Goal: Connect with others: Establish contact or relationships with other users

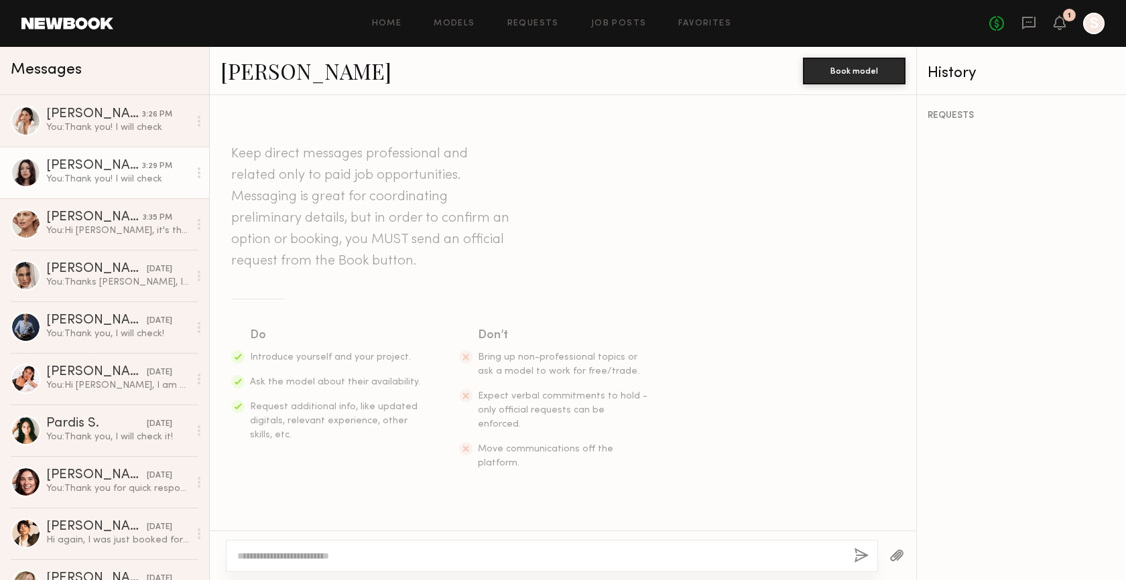
scroll to position [479, 0]
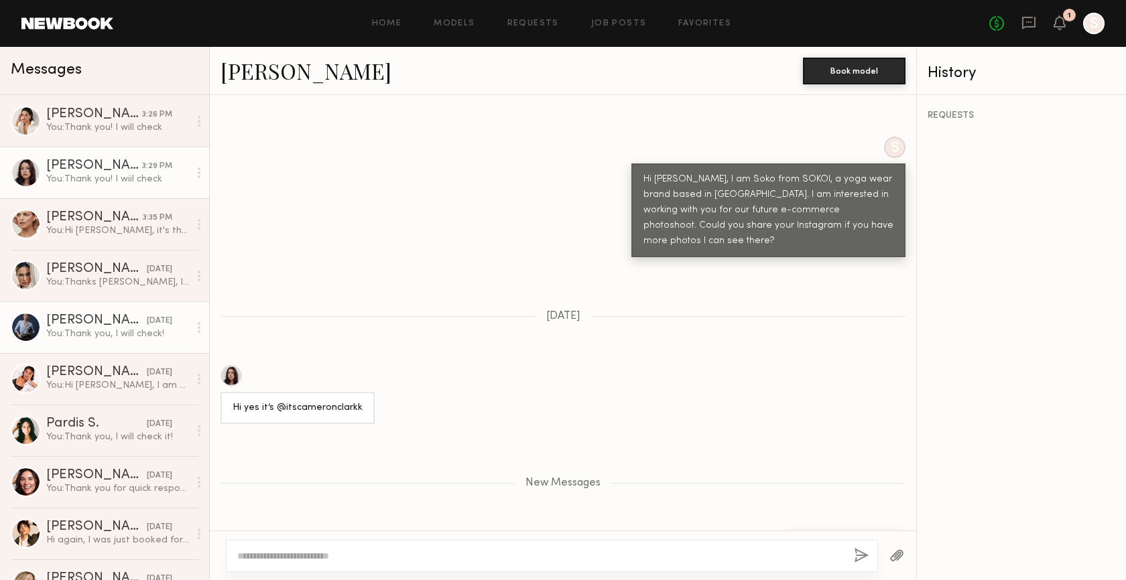
click at [99, 330] on div "You: Thank you, I will check!" at bounding box center [117, 334] width 143 height 13
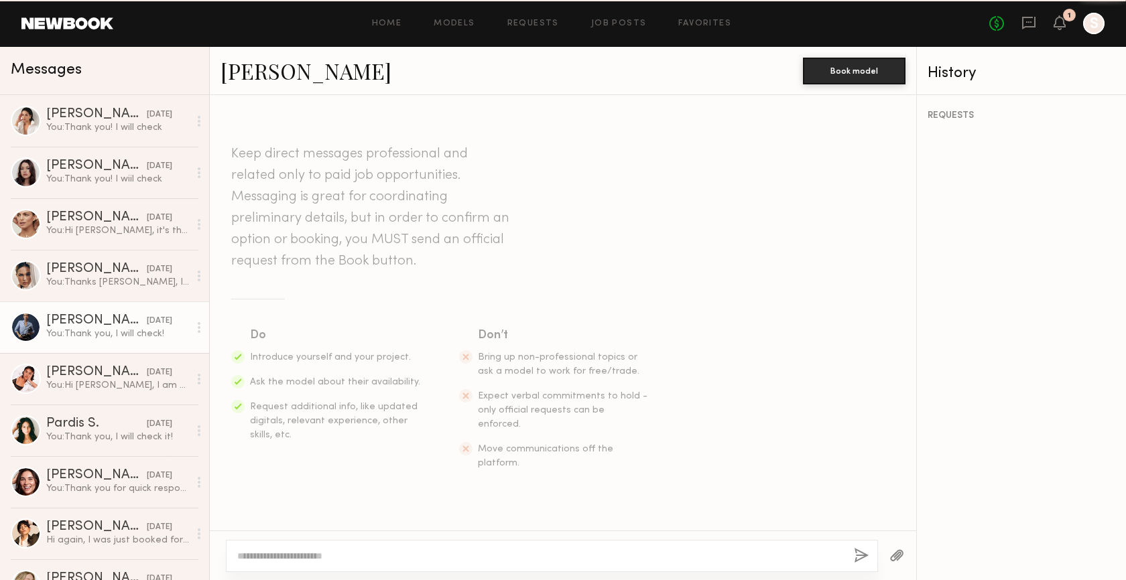
scroll to position [328, 0]
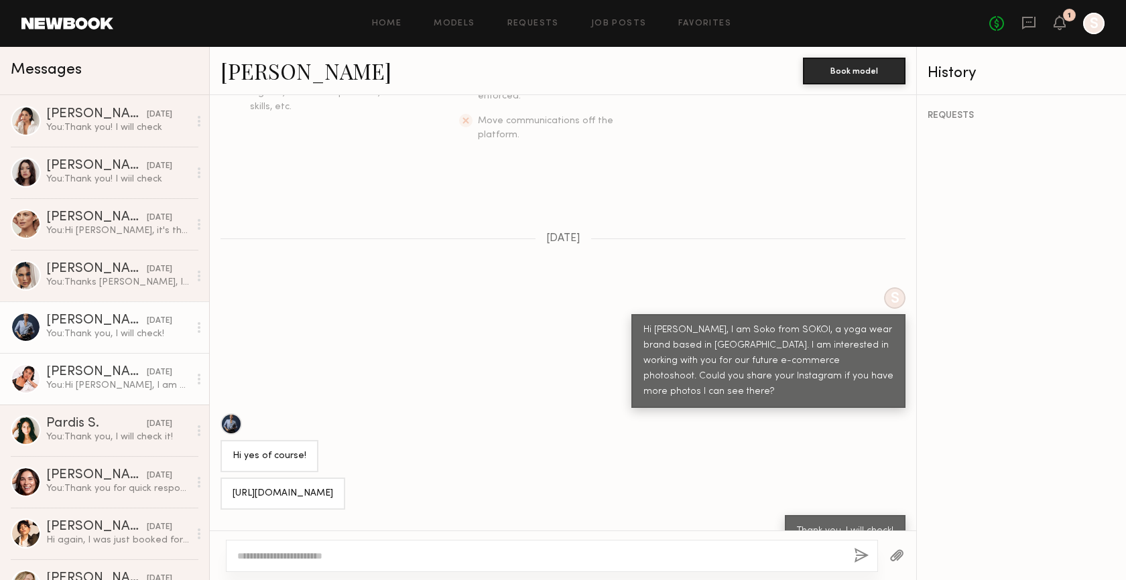
click at [101, 381] on div "You: Hi Jacely, I am Soko from SOKOI, a yoga wear brand based in LA. I am inter…" at bounding box center [117, 385] width 143 height 13
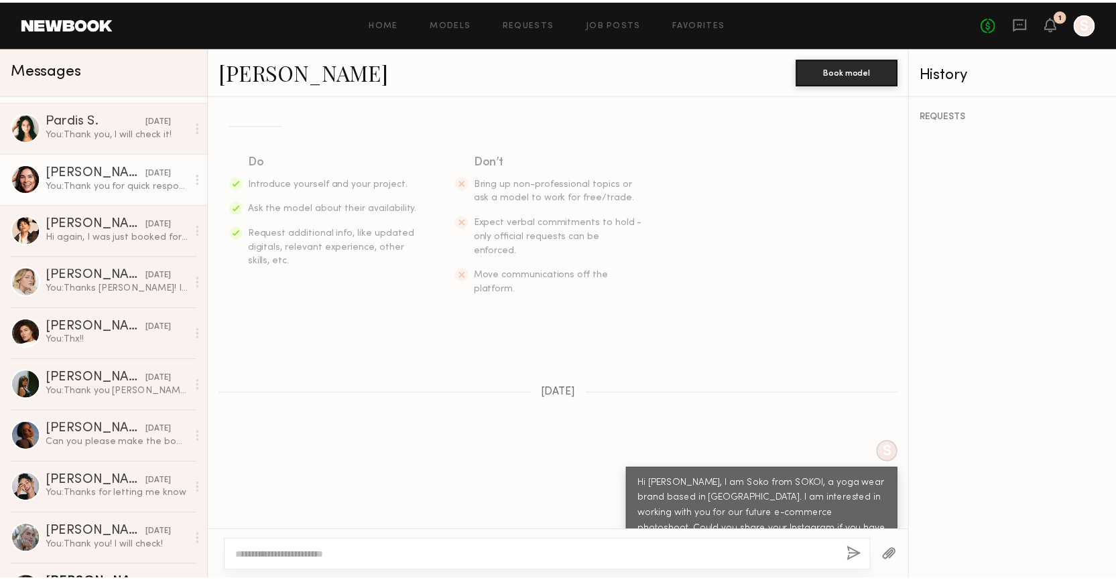
scroll to position [355, 0]
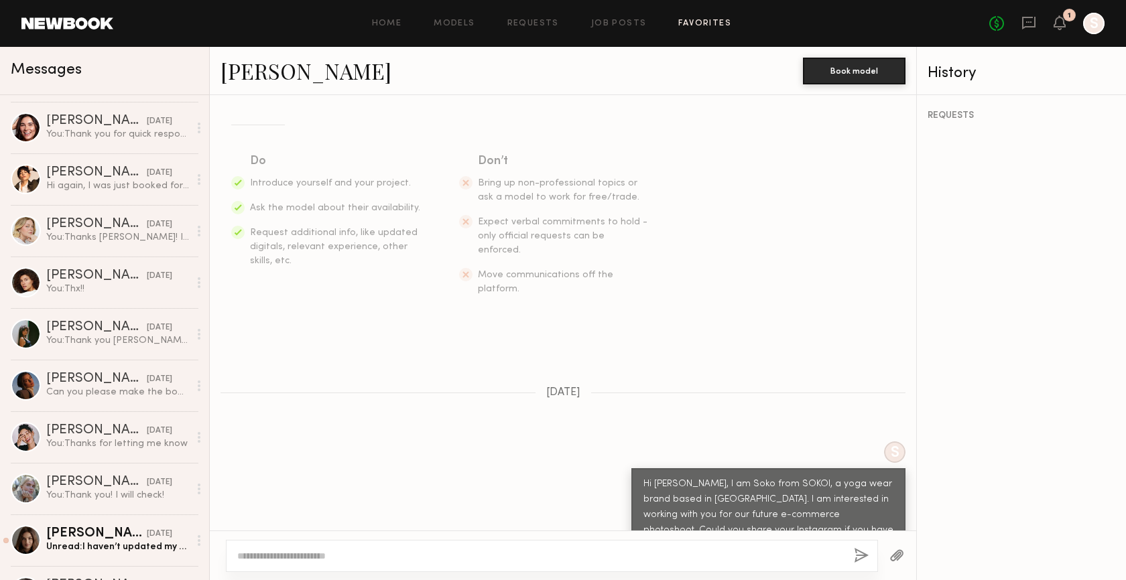
click at [695, 26] on link "Favorites" at bounding box center [704, 23] width 53 height 9
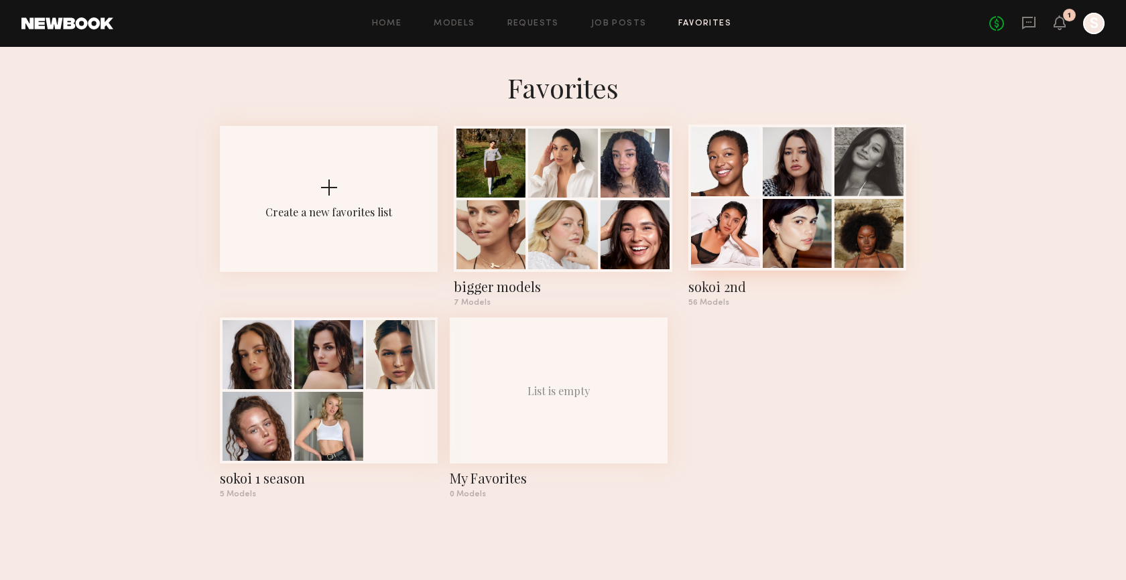
click at [774, 196] on div at bounding box center [797, 161] width 69 height 69
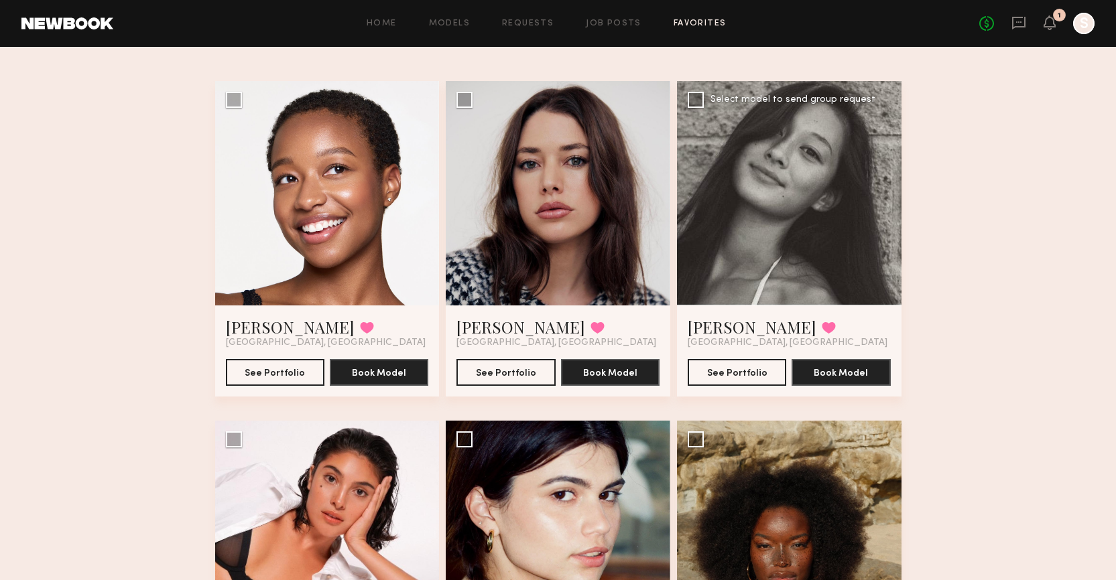
scroll to position [288, 0]
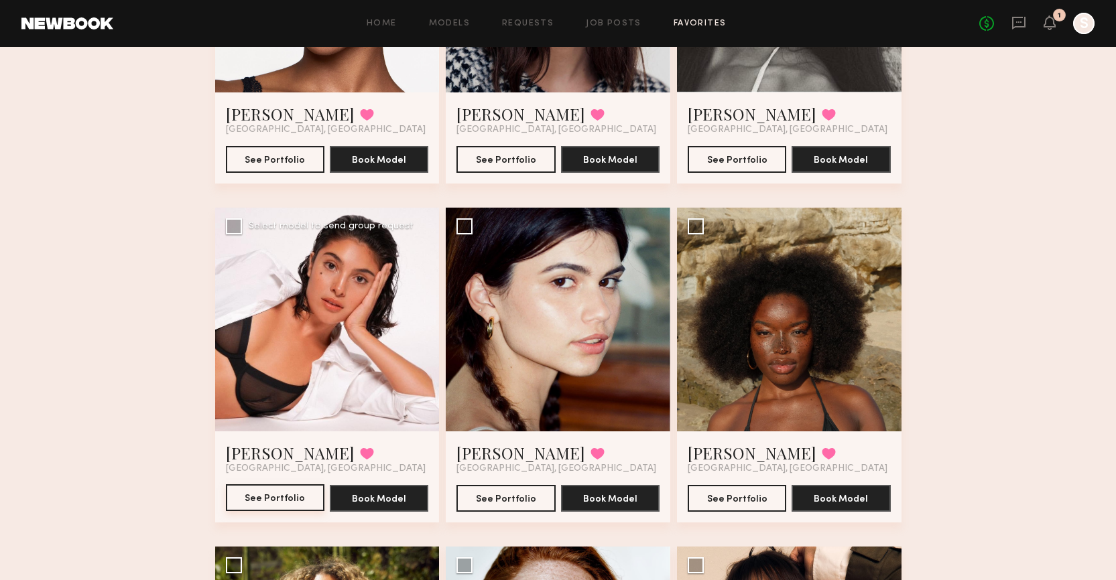
click at [294, 497] on button "See Portfolio" at bounding box center [275, 498] width 99 height 27
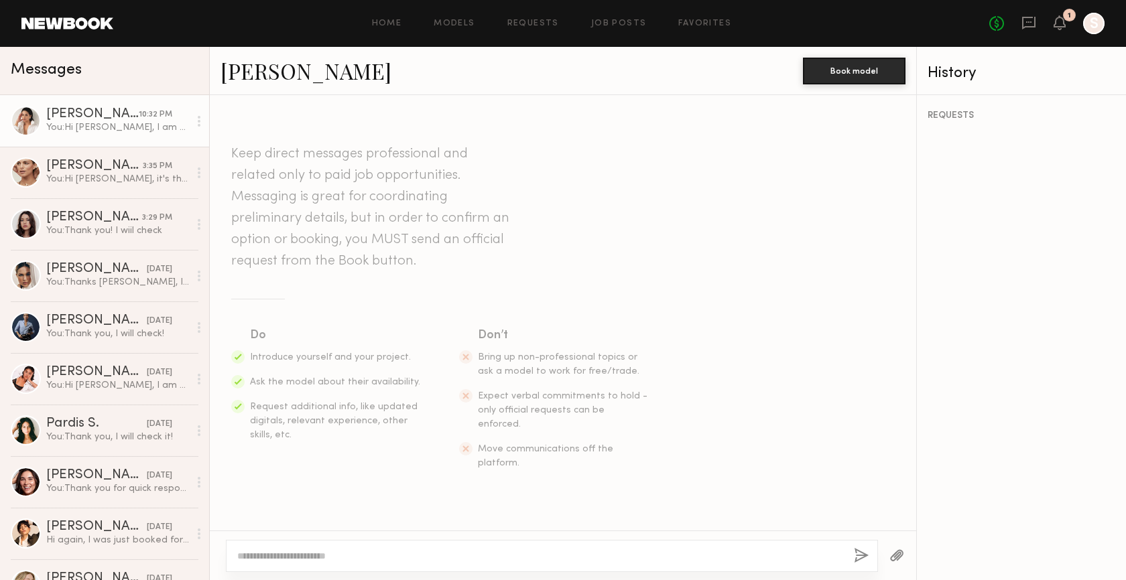
scroll to position [408, 0]
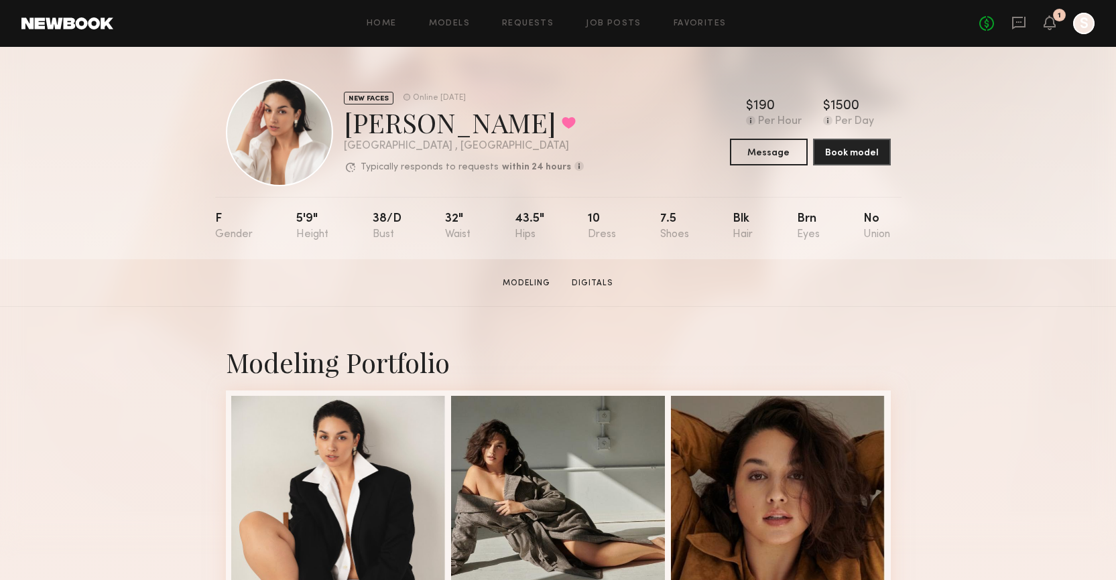
click at [971, 121] on div "NEW FACES Online [DATE] [PERSON_NAME] Favorited [GEOGRAPHIC_DATA] , [GEOGRAPHIC…" at bounding box center [558, 153] width 1116 height 212
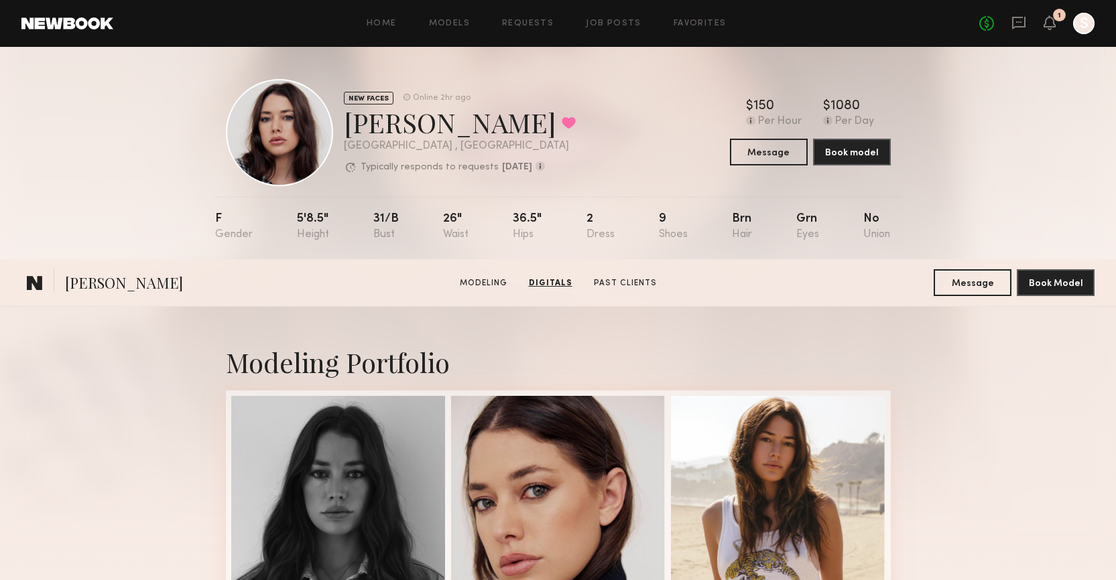
scroll to position [1356, 0]
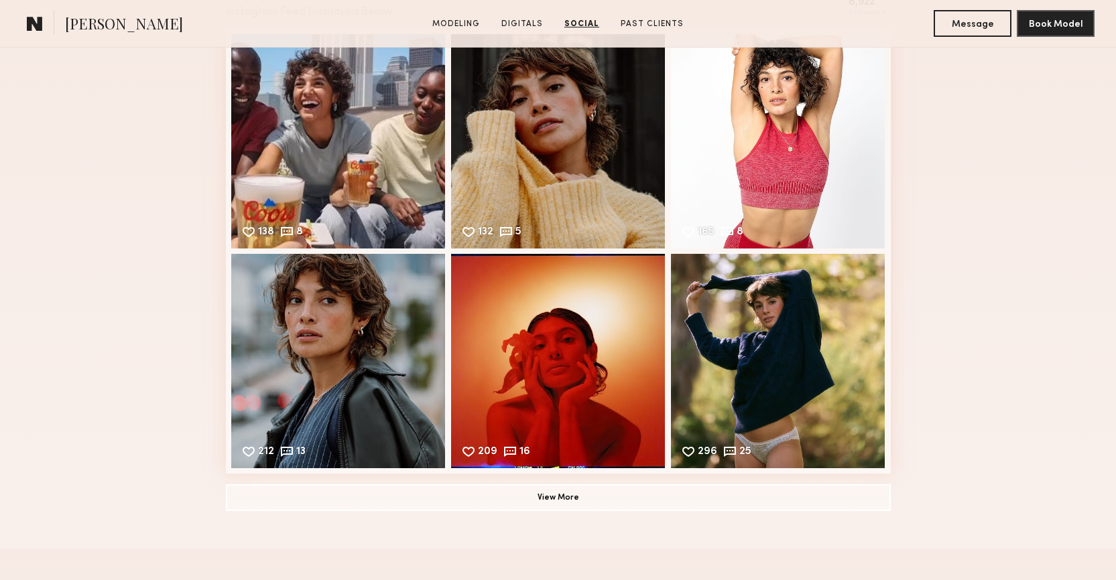
scroll to position [1533, 0]
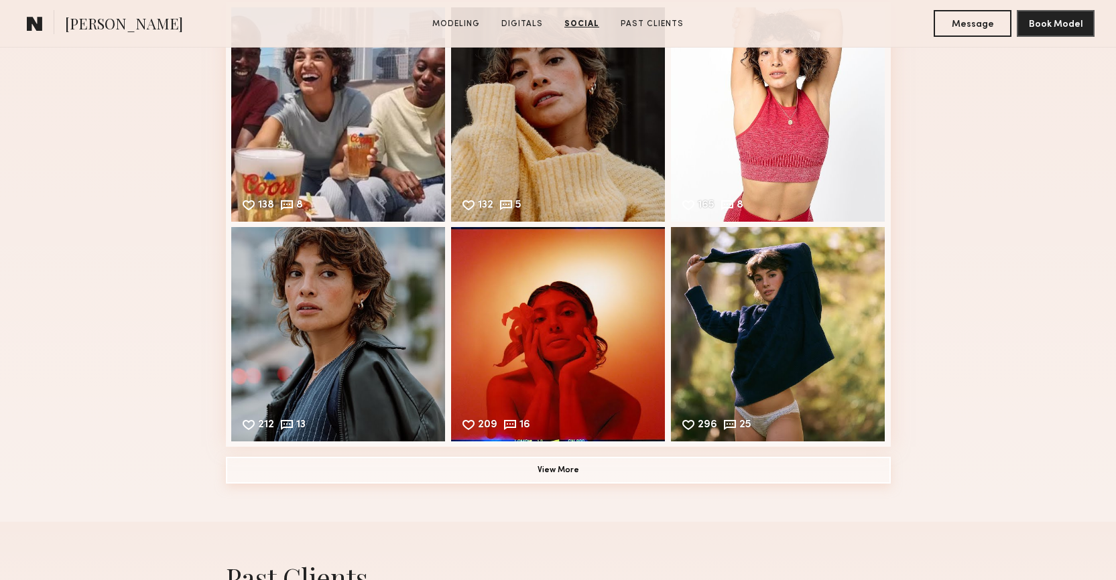
click at [647, 468] on button "View More" at bounding box center [558, 470] width 665 height 27
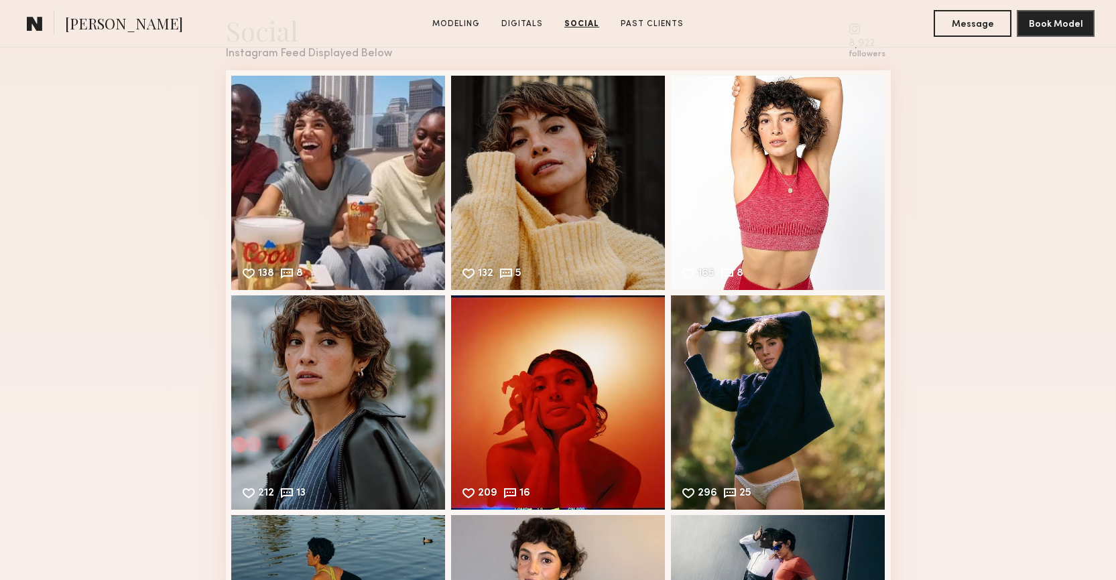
scroll to position [1405, 0]
